Goal: Task Accomplishment & Management: Manage account settings

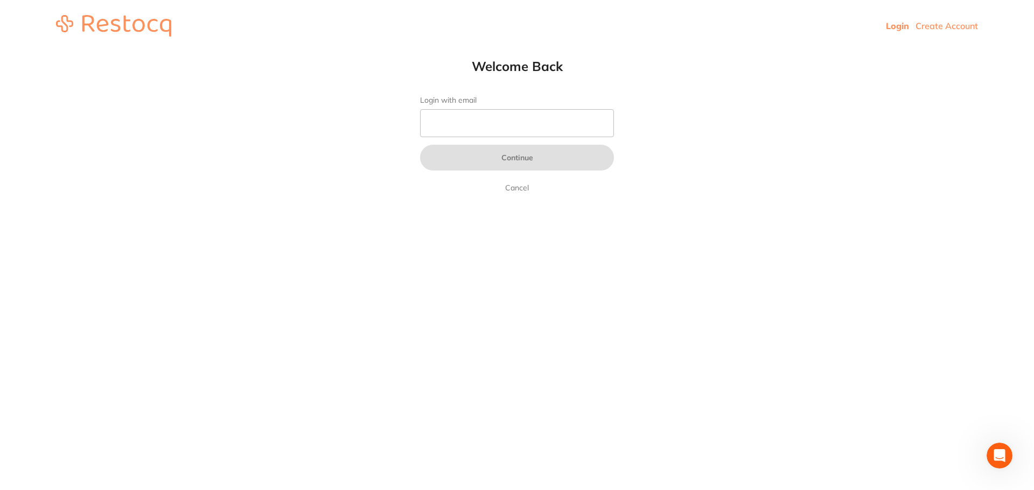
click at [520, 121] on input "Login with email" at bounding box center [517, 123] width 194 height 28
click at [514, 128] on input "Login with email" at bounding box center [517, 123] width 194 height 28
click at [485, 127] on input "Login with email" at bounding box center [517, 123] width 194 height 28
paste input "[EMAIL_ADDRESS][DOMAIN_NAME]"
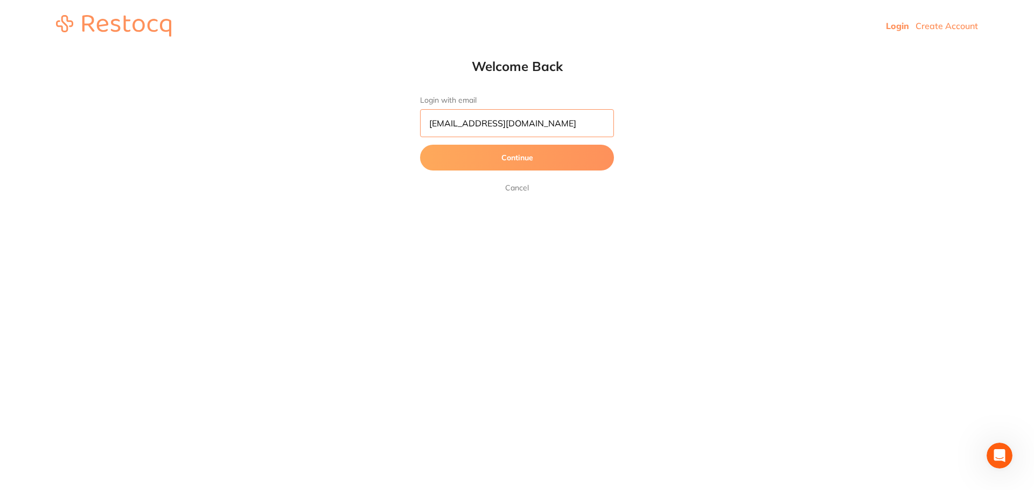
type input "[EMAIL_ADDRESS][DOMAIN_NAME]"
click at [476, 162] on button "Continue" at bounding box center [517, 158] width 194 height 26
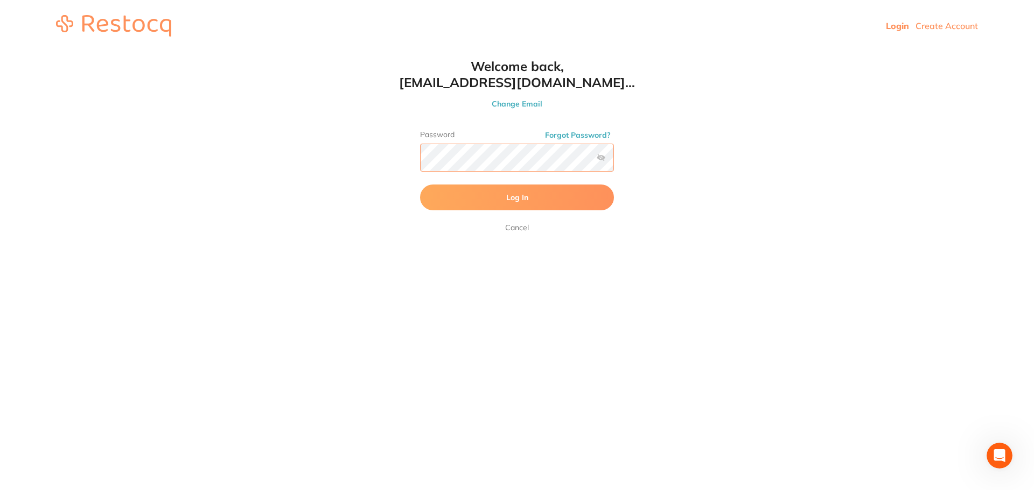
click at [420, 185] on button "Log In" at bounding box center [517, 198] width 194 height 26
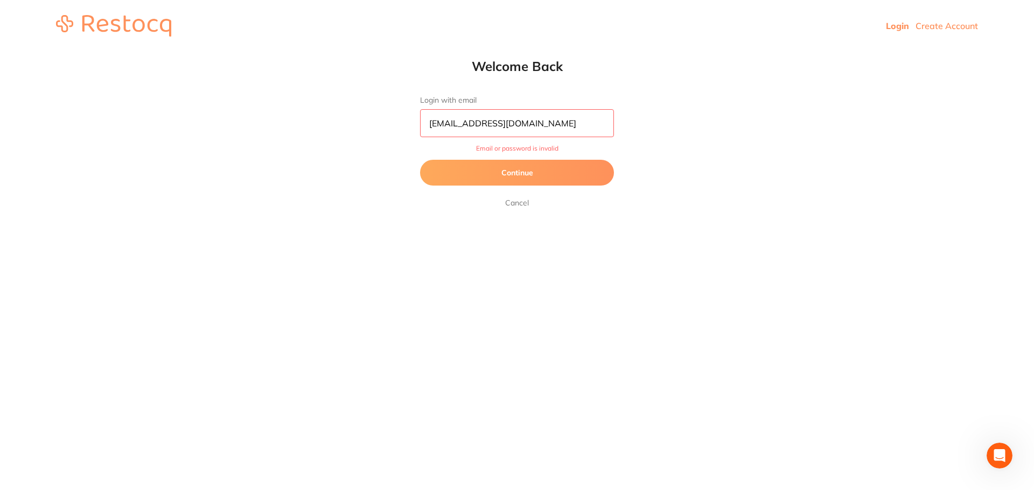
click at [513, 203] on link "Cancel" at bounding box center [517, 202] width 28 height 13
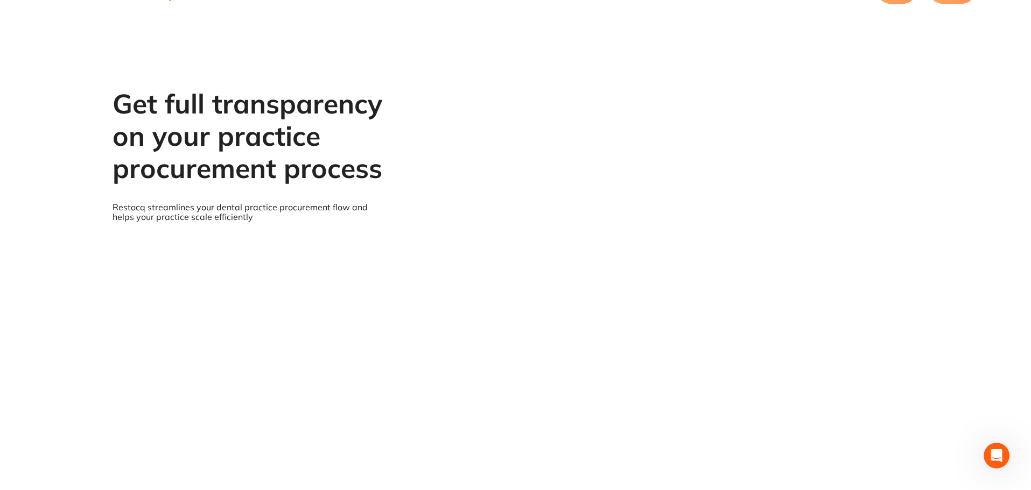
scroll to position [52, 0]
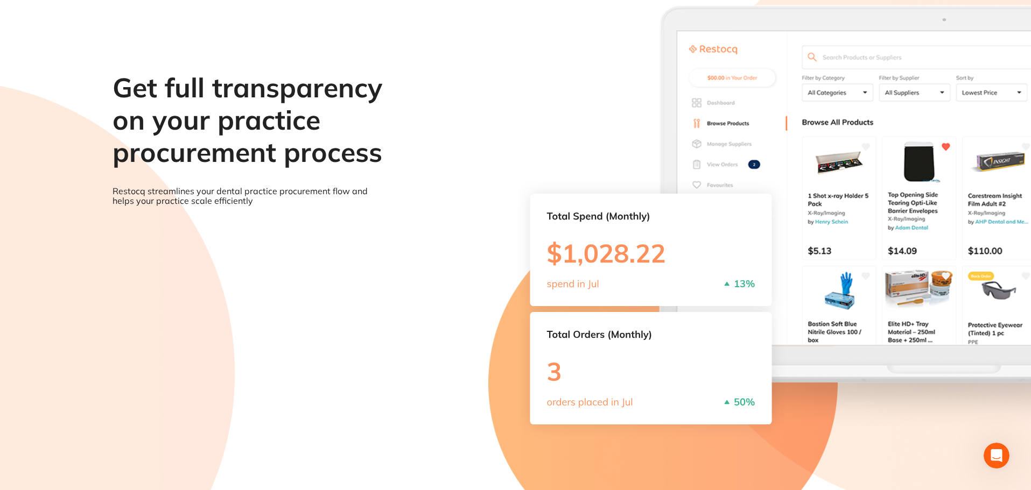
click at [678, 277] on section "Get full transparency on your practice procurement process Restocq streamlines …" at bounding box center [515, 245] width 1031 height 490
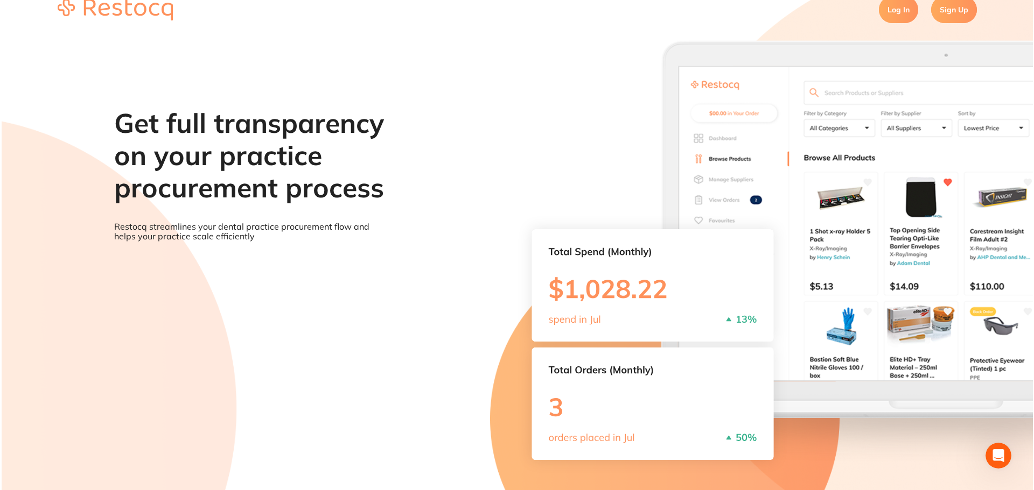
scroll to position [0, 0]
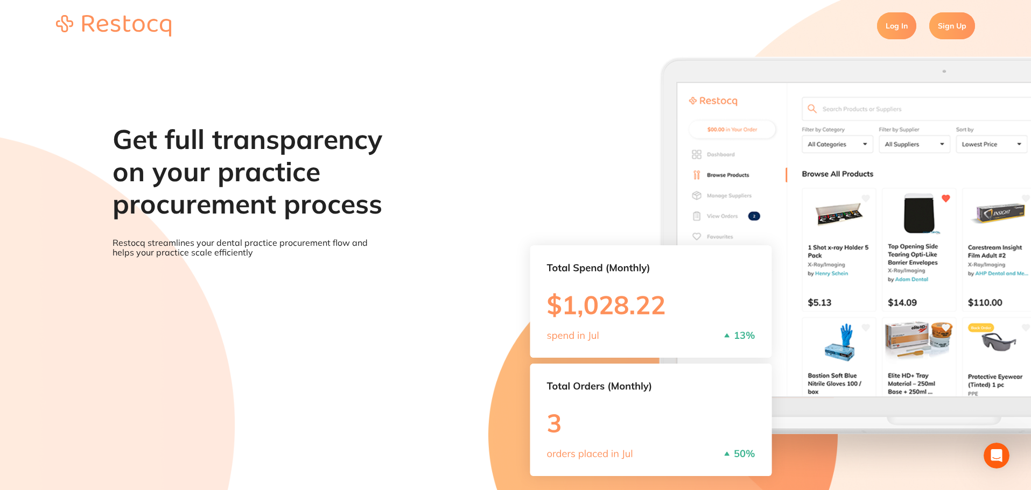
click at [900, 26] on link "Log In" at bounding box center [896, 25] width 39 height 27
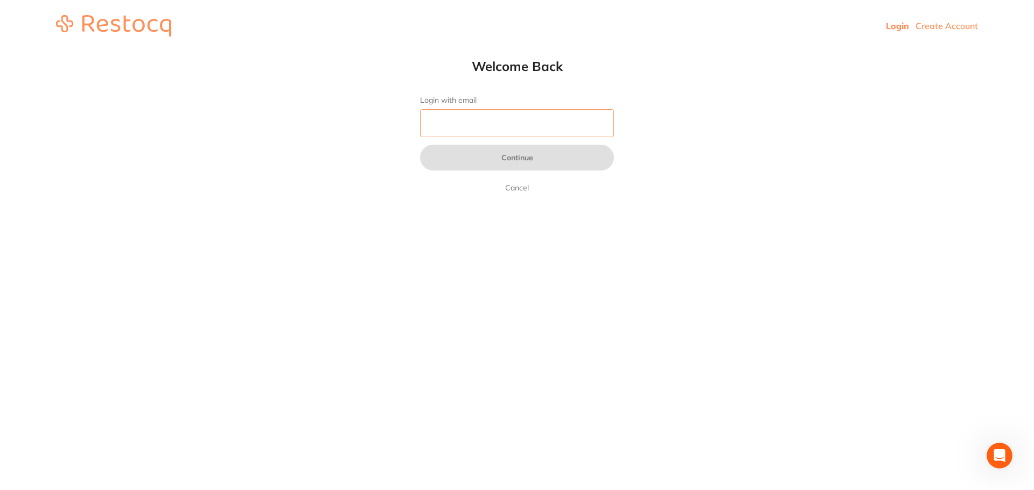
click at [442, 124] on input "Login with email" at bounding box center [517, 123] width 194 height 28
type input "[EMAIL_ADDRESS][DOMAIN_NAME]"
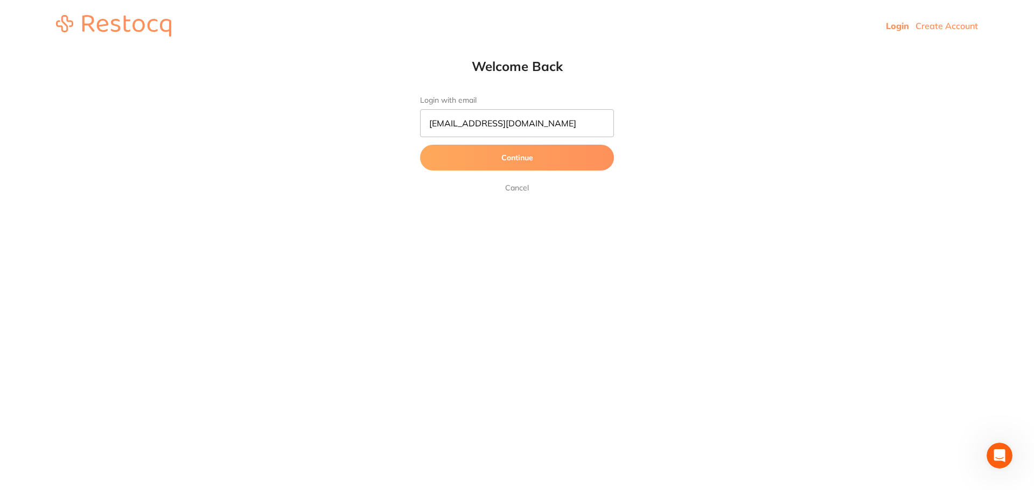
click at [524, 160] on button "Continue" at bounding box center [517, 158] width 194 height 26
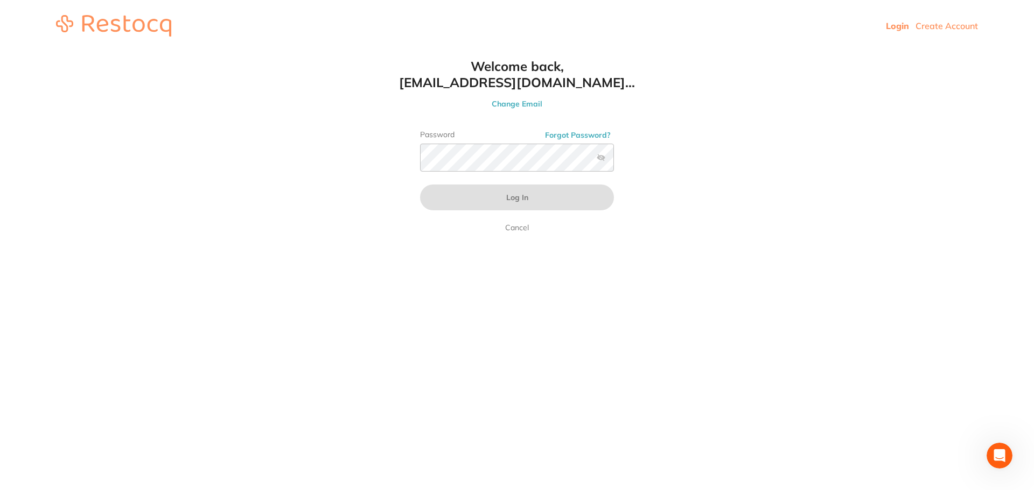
drag, startPoint x: 729, startPoint y: 8, endPoint x: 681, endPoint y: 54, distance: 66.6
click at [681, 52] on html "Login Create Account Welcome Back Login with email [EMAIL_ADDRESS][DOMAIN_NAME]…" at bounding box center [517, 26] width 1034 height 52
click at [620, 80] on h1 "Welcome back, [EMAIL_ADDRESS][DOMAIN_NAME]..." at bounding box center [516, 74] width 237 height 32
click at [609, 86] on h1 "Welcome back, [EMAIL_ADDRESS][DOMAIN_NAME]..." at bounding box center [516, 74] width 237 height 32
drag, startPoint x: 412, startPoint y: 81, endPoint x: 577, endPoint y: 82, distance: 165.3
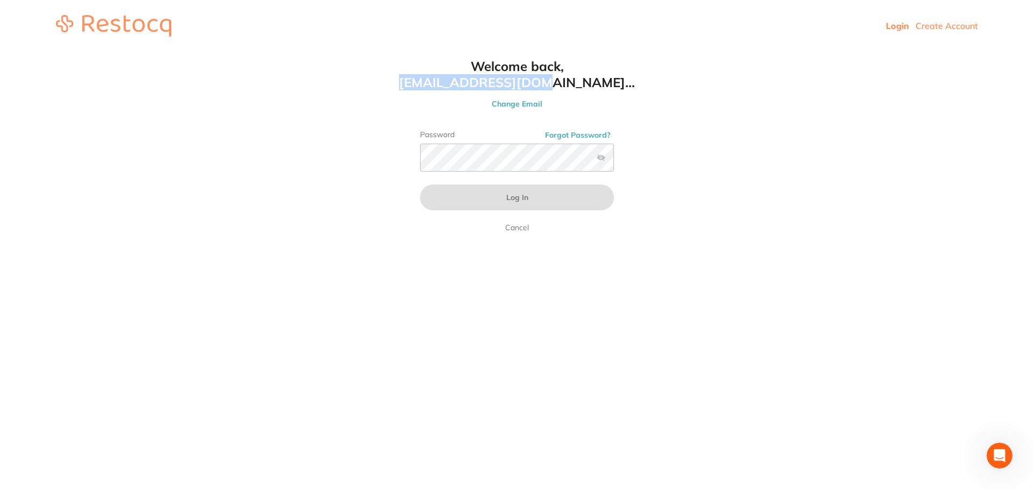
click at [550, 82] on h1 "Welcome back, [EMAIL_ADDRESS][DOMAIN_NAME]..." at bounding box center [516, 74] width 237 height 32
click at [596, 85] on h1 "Welcome back, [EMAIL_ADDRESS][DOMAIN_NAME]..." at bounding box center [516, 74] width 237 height 32
click at [616, 91] on div "Welcome back, [EMAIL_ADDRESS][DOMAIN_NAME]... Change Email Password Forgot Pass…" at bounding box center [516, 146] width 237 height 176
click at [636, 52] on html "Login Create Account Welcome Back Login with email [EMAIL_ADDRESS][DOMAIN_NAME]…" at bounding box center [517, 26] width 1034 height 52
drag, startPoint x: 622, startPoint y: 86, endPoint x: 410, endPoint y: 88, distance: 212.1
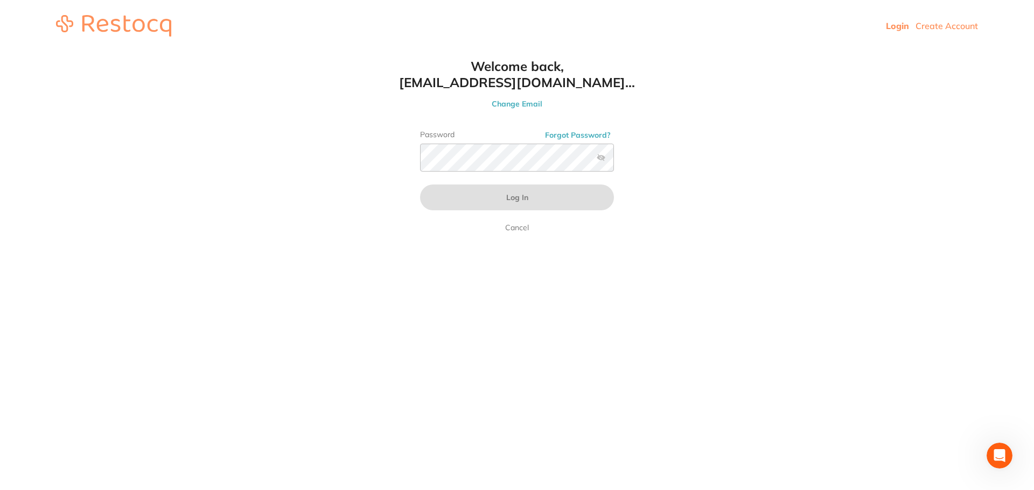
click at [410, 88] on h1 "Welcome back, [EMAIL_ADDRESS][DOMAIN_NAME]..." at bounding box center [516, 74] width 237 height 32
click at [543, 104] on button "Change Email" at bounding box center [516, 104] width 237 height 10
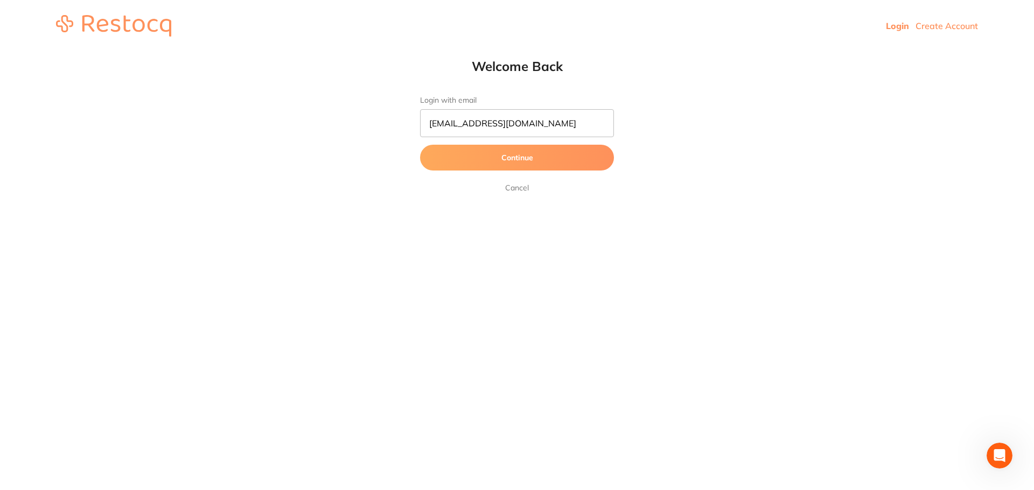
click at [593, 158] on button "Continue" at bounding box center [517, 158] width 194 height 26
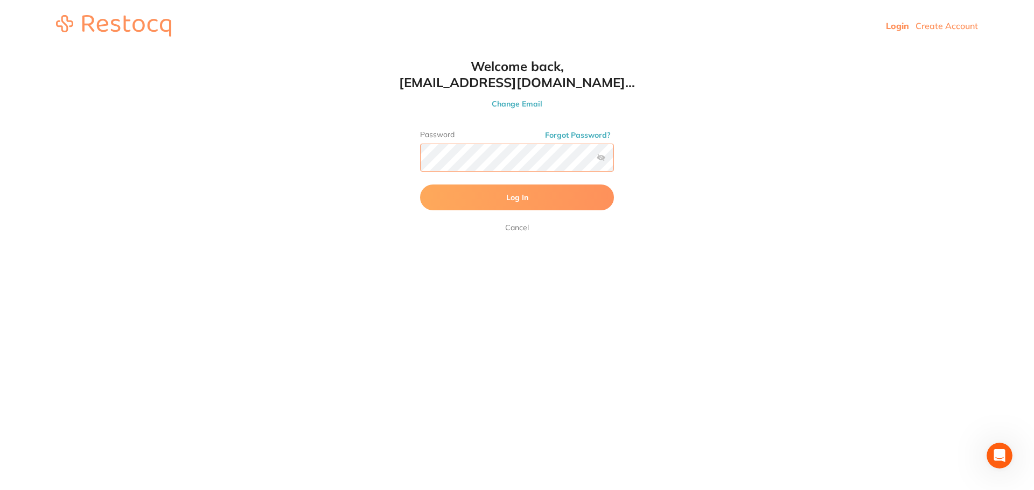
click at [420, 185] on button "Log In" at bounding box center [517, 198] width 194 height 26
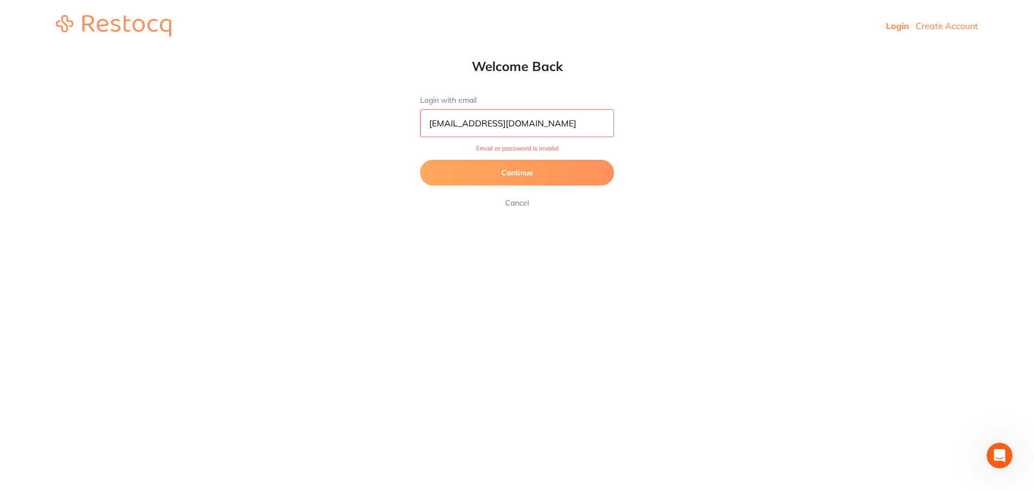
scroll to position [1, 0]
drag, startPoint x: 585, startPoint y: 122, endPoint x: 421, endPoint y: 135, distance: 164.7
click at [421, 135] on input "[EMAIL_ADDRESS][DOMAIN_NAME]" at bounding box center [517, 123] width 194 height 28
